Goal: Information Seeking & Learning: Find specific page/section

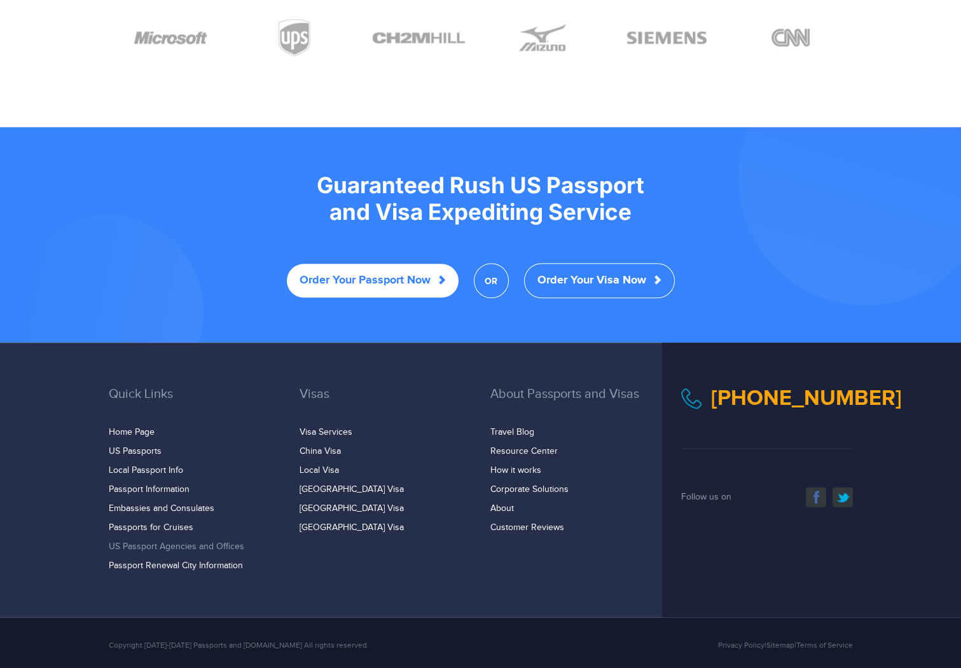
scroll to position [2361, 0]
click at [128, 465] on link "Local Passport Info" at bounding box center [146, 470] width 74 height 10
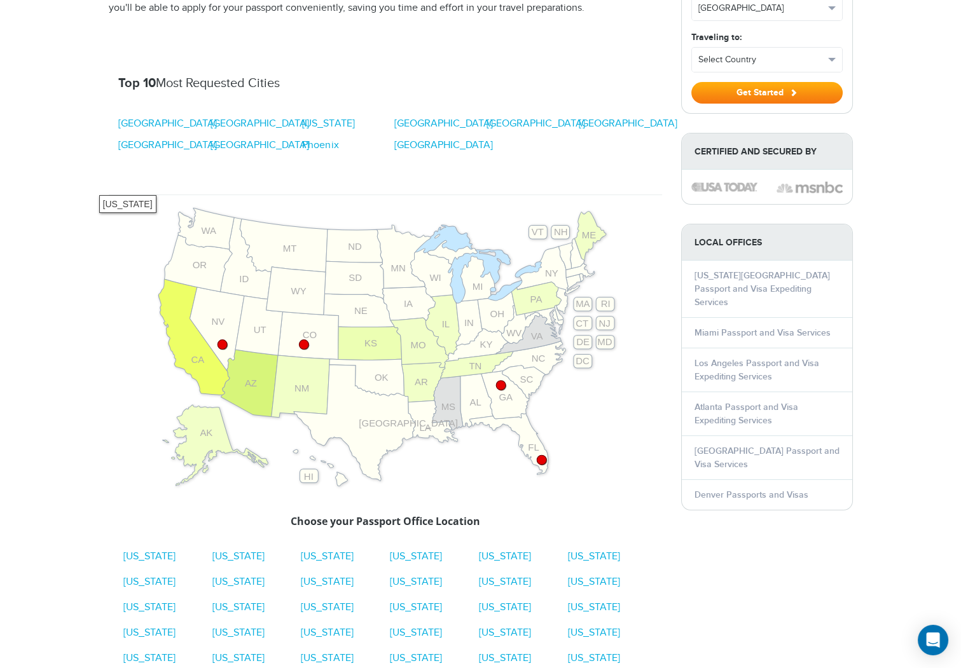
scroll to position [319, 0]
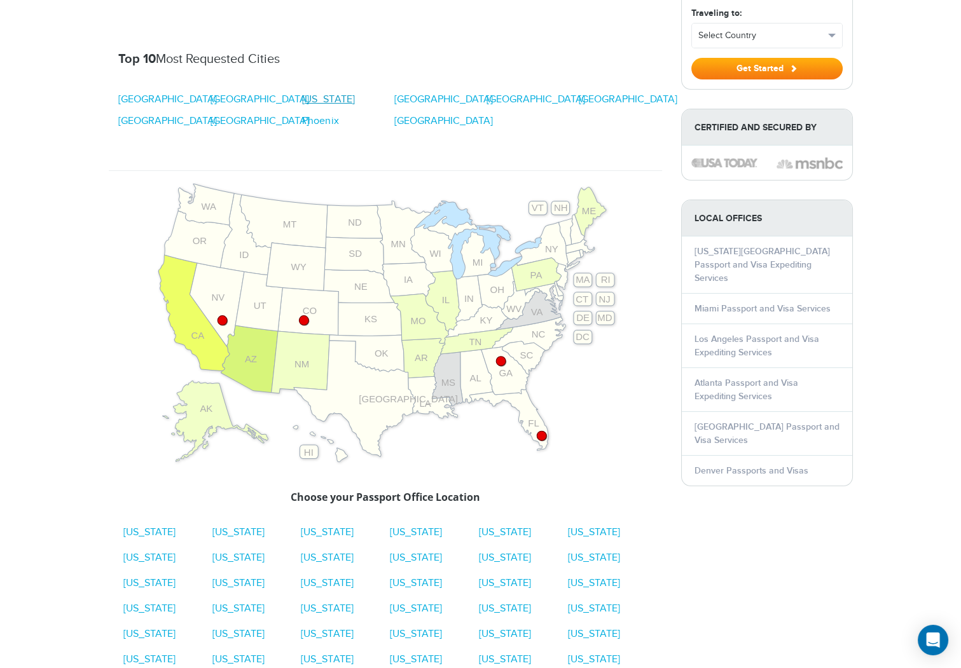
click at [335, 99] on link "[US_STATE]" at bounding box center [328, 99] width 52 height 15
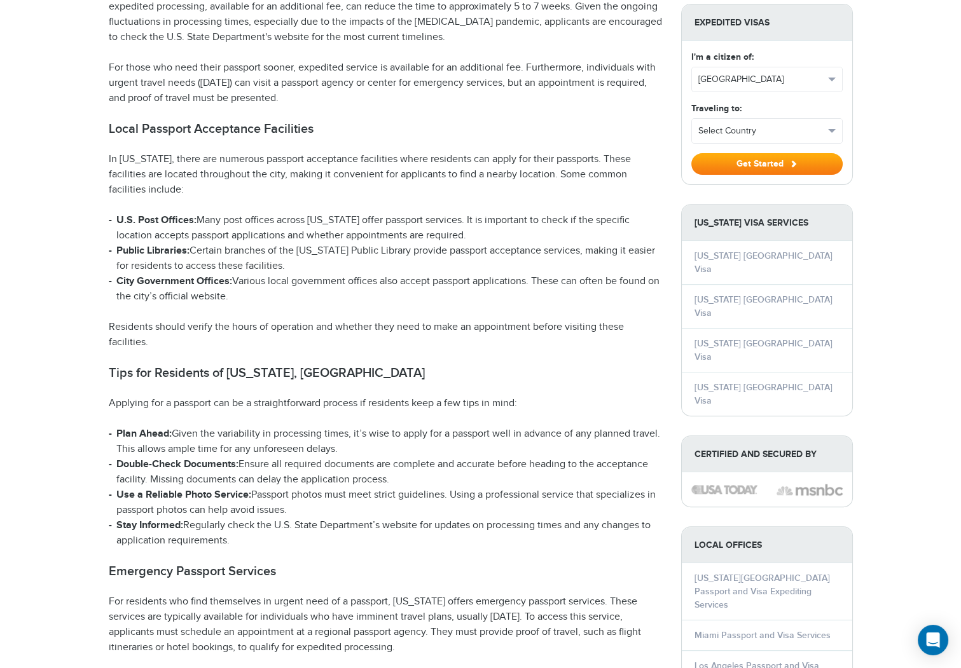
scroll to position [961, 0]
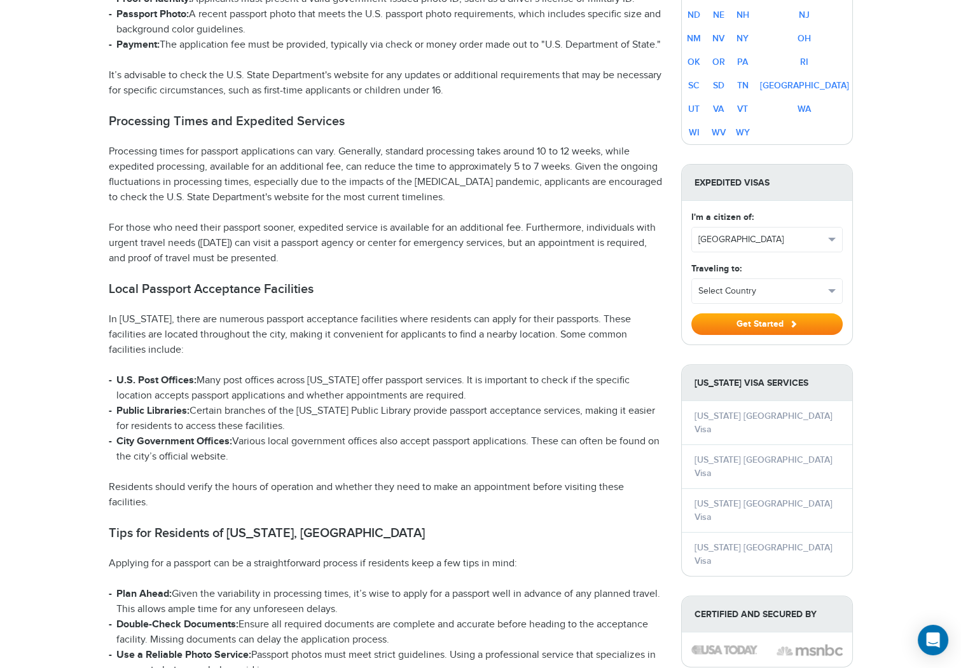
click at [588, 233] on p "For those who need their passport sooner, expedited service is available for an…" at bounding box center [385, 244] width 553 height 46
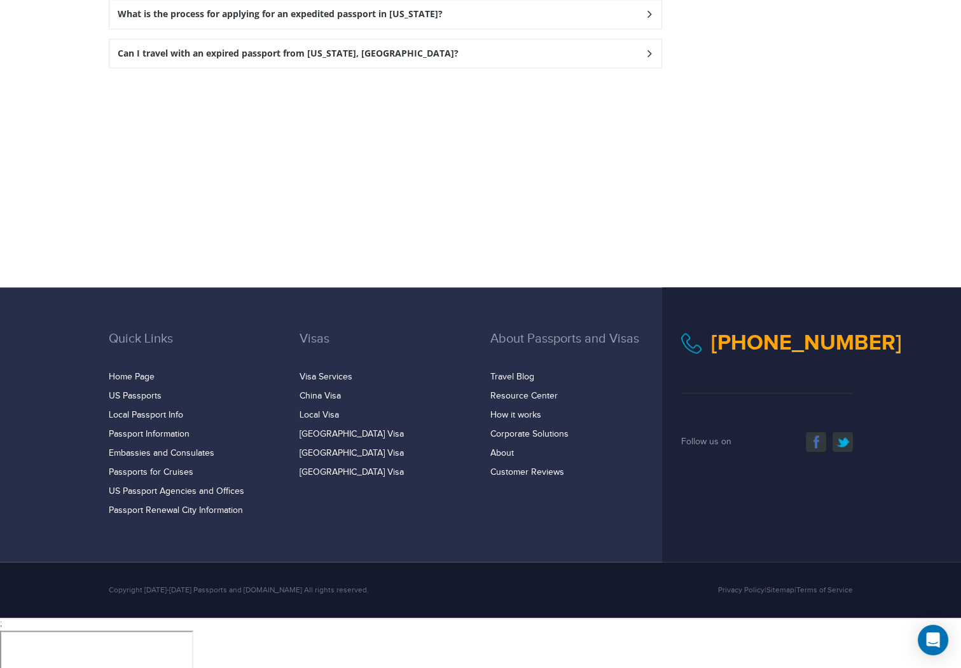
scroll to position [3633, 0]
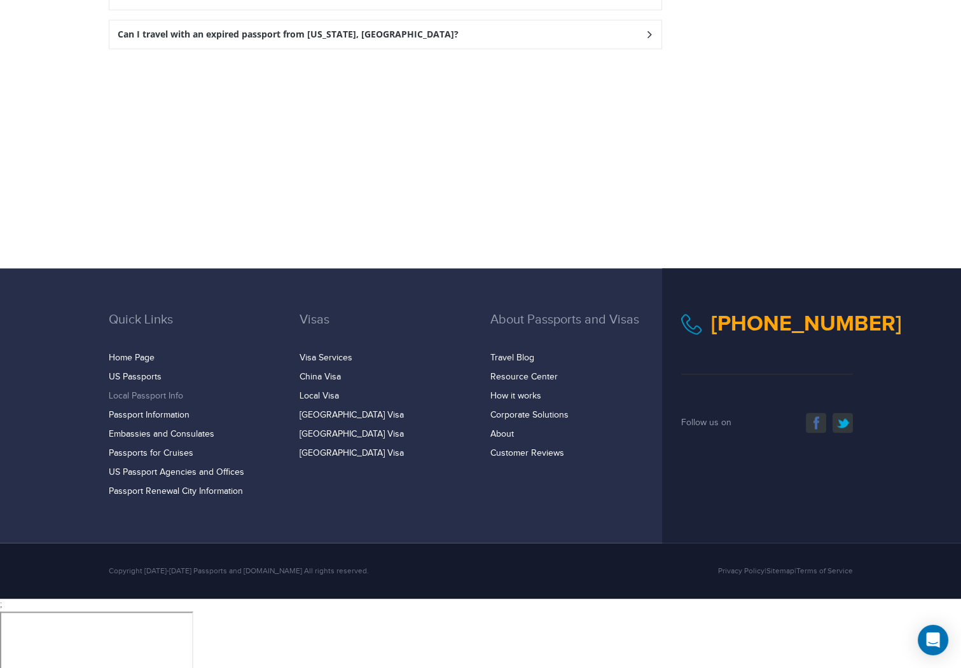
click at [121, 401] on link "Local Passport Info" at bounding box center [146, 396] width 74 height 10
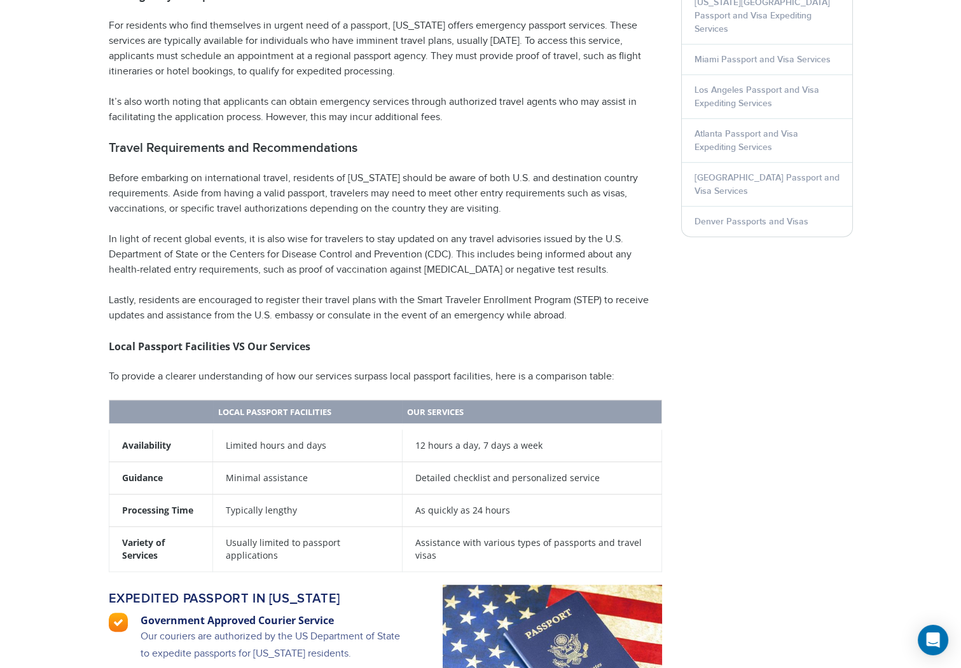
scroll to position [1973, 0]
